Goal: Information Seeking & Learning: Learn about a topic

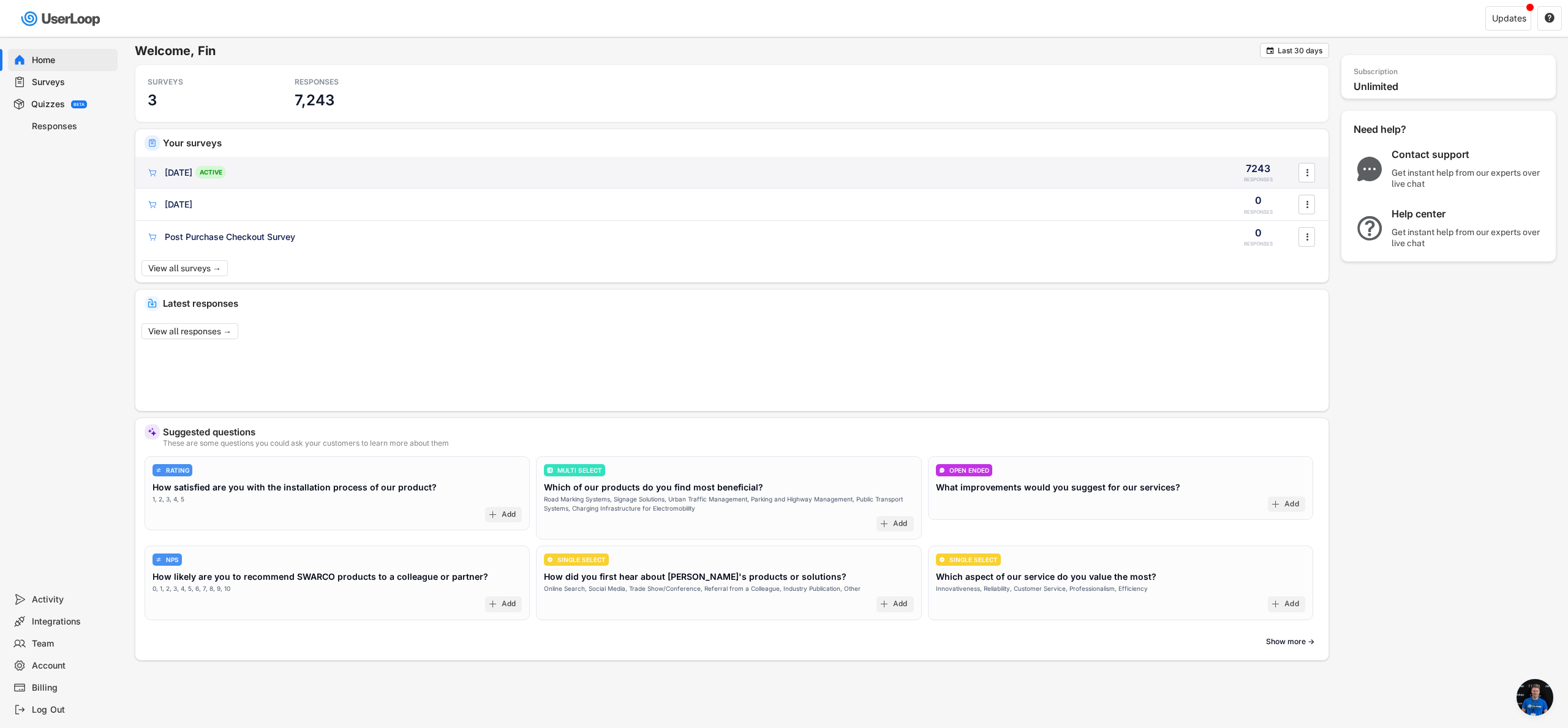
click at [512, 178] on div "[DATE] ACTIVE 7243 RESPONSES " at bounding box center [731, 172] width 1192 height 32
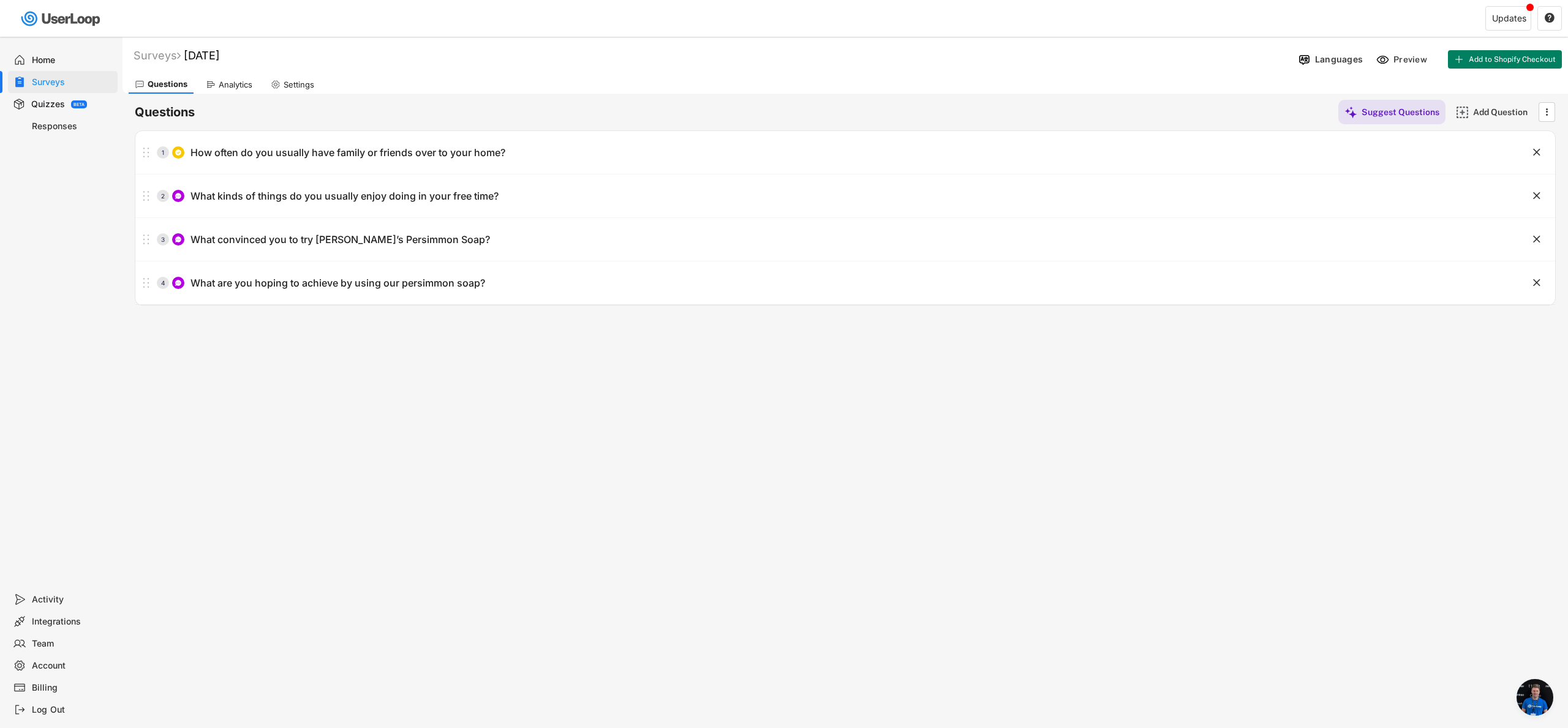
click at [234, 95] on div "Questions Suggest Questions Add Question  No questions yet Add some questions …" at bounding box center [845, 199] width 1421 height 212
click at [234, 89] on div "Analytics" at bounding box center [235, 85] width 34 height 10
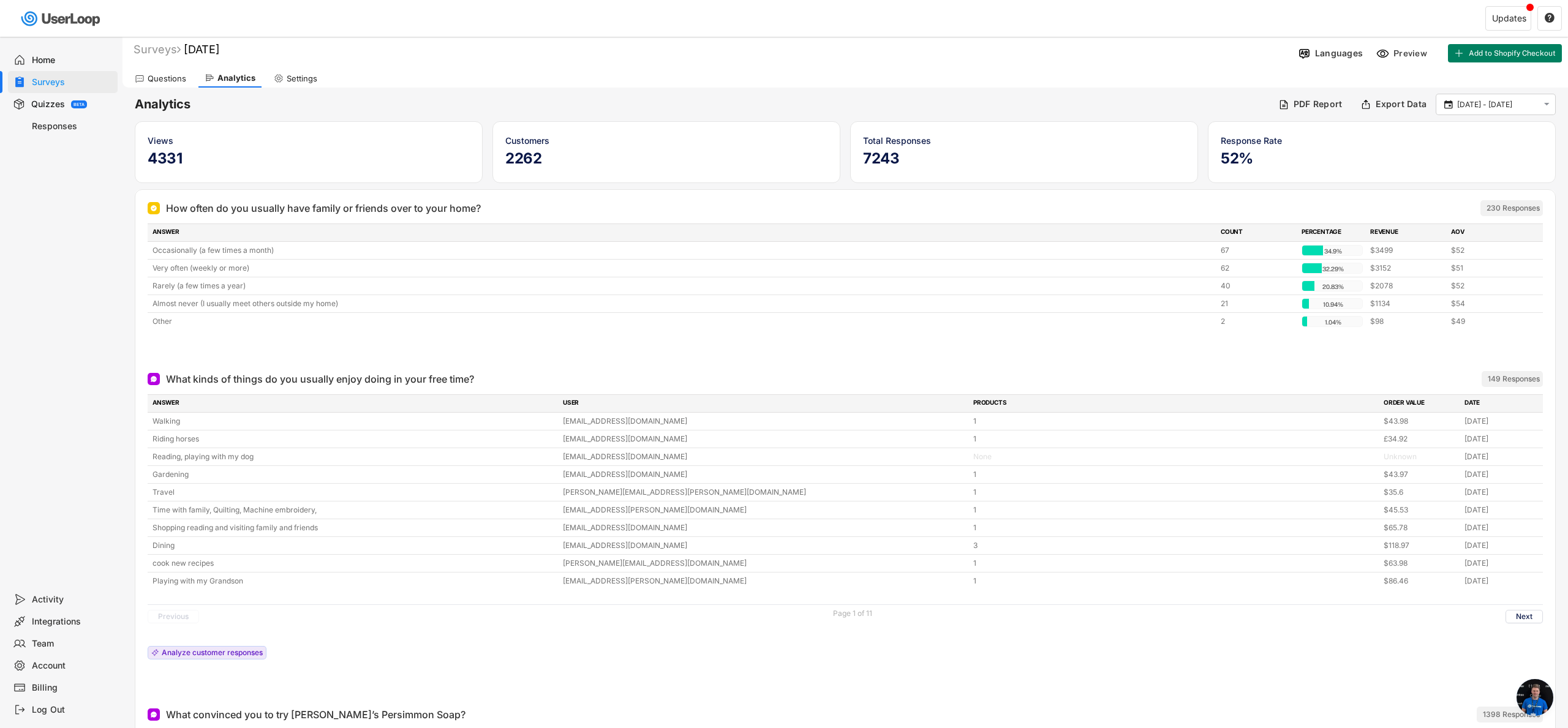
scroll to position [23, 0]
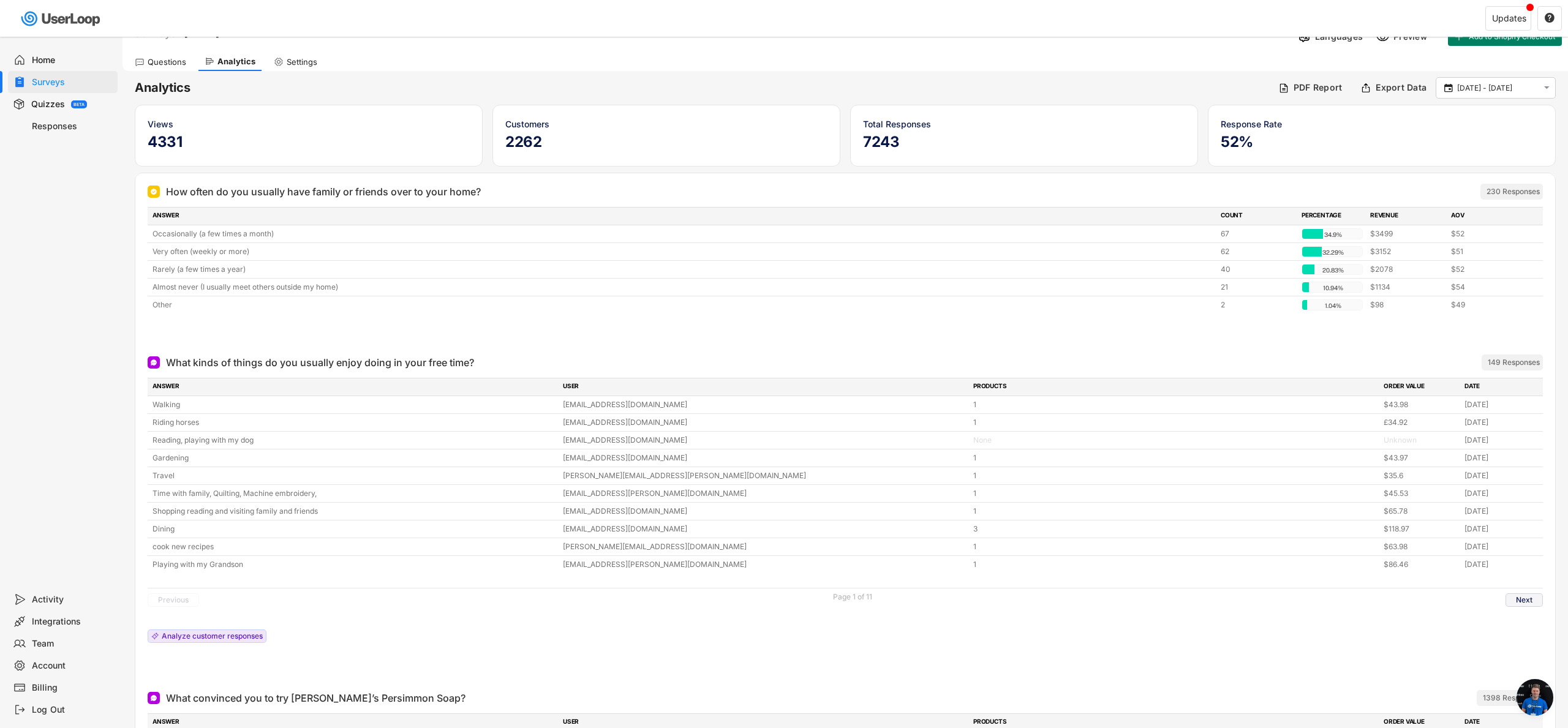
click at [1525, 605] on button "Next" at bounding box center [1523, 601] width 37 height 14
click at [1527, 597] on button "Next" at bounding box center [1523, 601] width 37 height 14
click at [1518, 602] on button "Next" at bounding box center [1523, 601] width 37 height 14
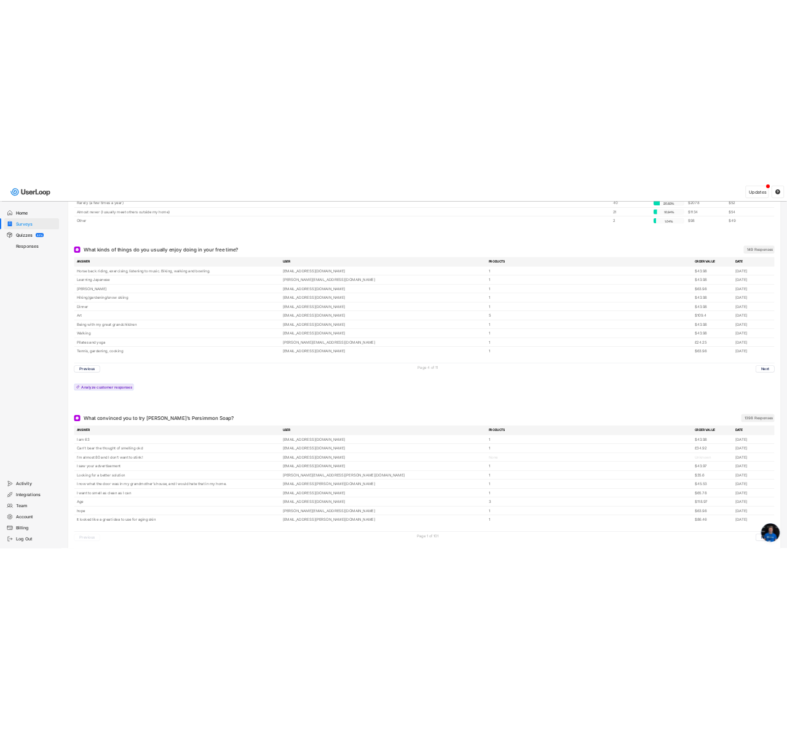
scroll to position [324, 0]
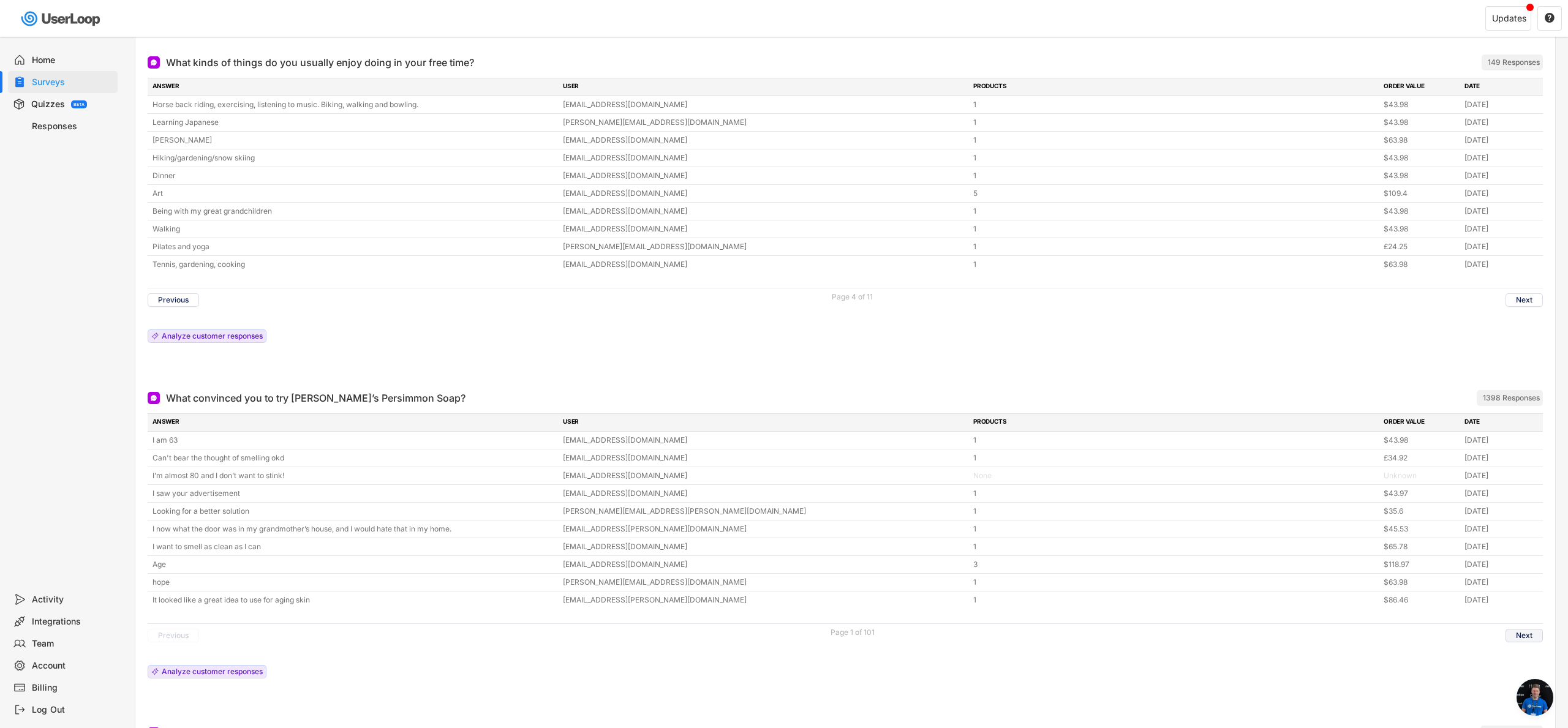
click at [1528, 640] on button "Next" at bounding box center [1523, 635] width 37 height 14
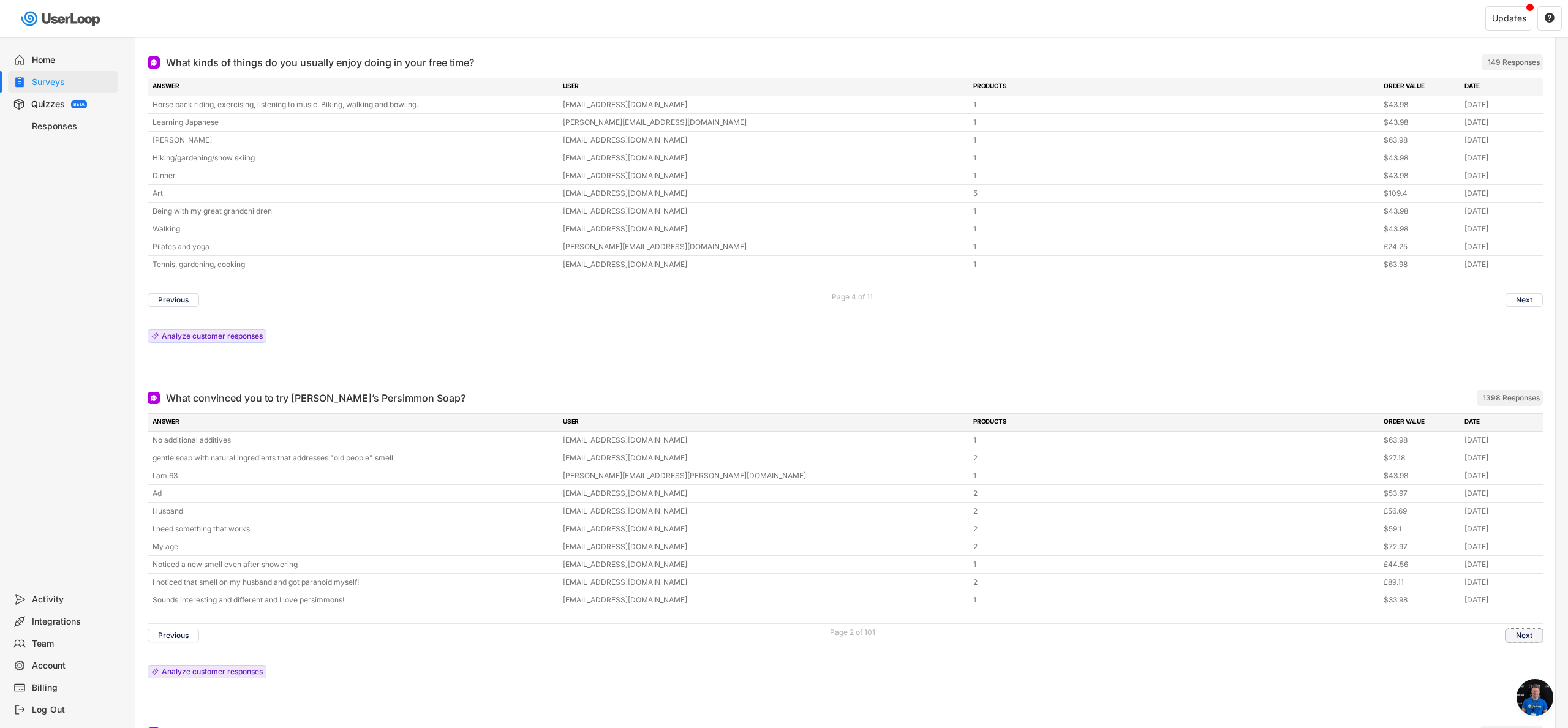
click at [1520, 638] on button "Next" at bounding box center [1523, 635] width 37 height 14
click at [1523, 635] on button "Next" at bounding box center [1523, 635] width 37 height 14
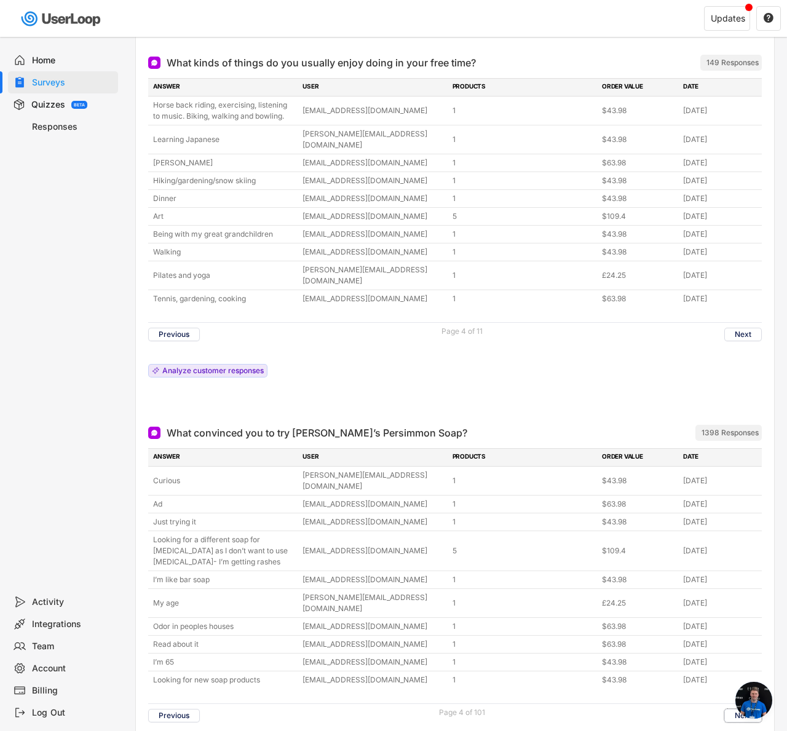
click at [90, 97] on div "Quizzes BETA" at bounding box center [63, 104] width 110 height 22
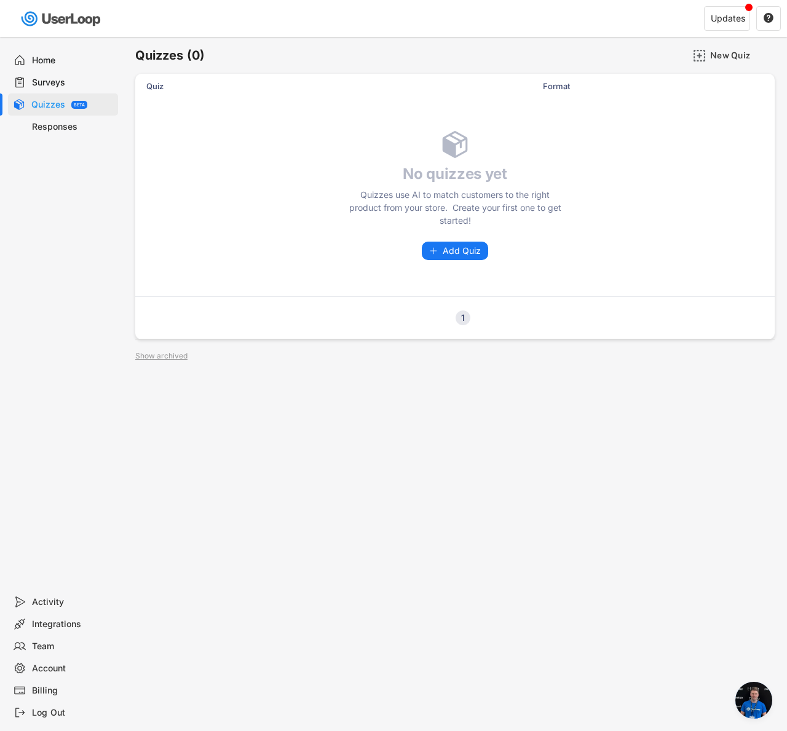
click at [67, 77] on div "Surveys" at bounding box center [72, 83] width 81 height 12
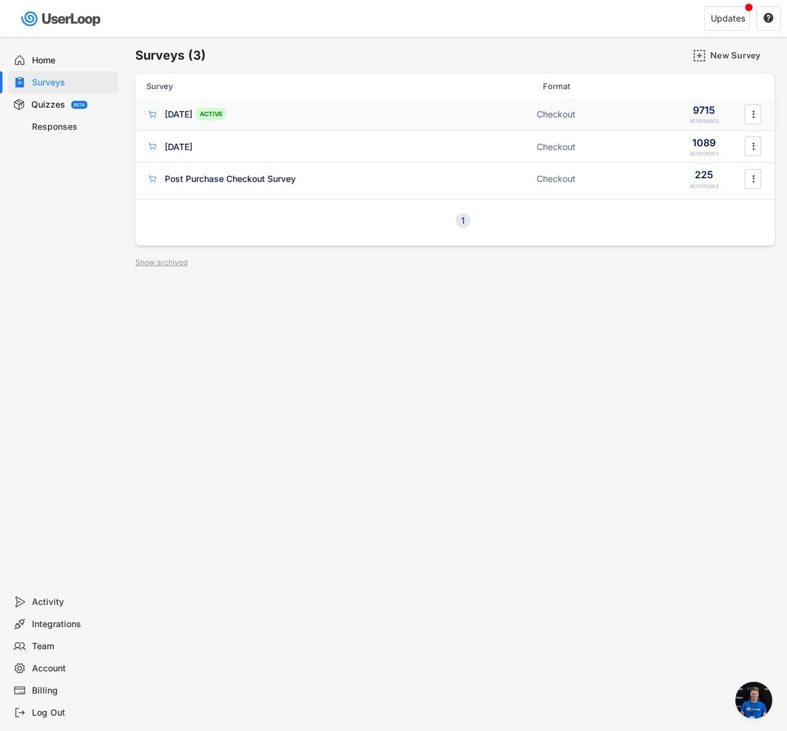
click at [438, 106] on div "[DATE] ACTIVE Checkout 9715 RESPONSES " at bounding box center [454, 114] width 639 height 32
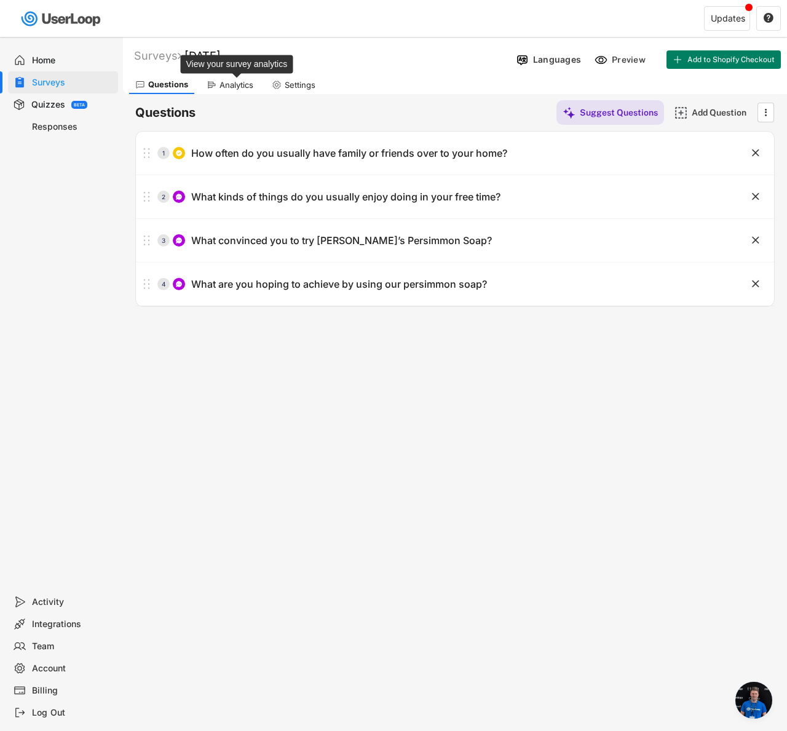
click at [224, 89] on div "Analytics" at bounding box center [236, 85] width 34 height 10
